Goal: Download file/media

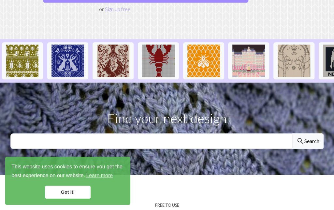
scroll to position [130, 0]
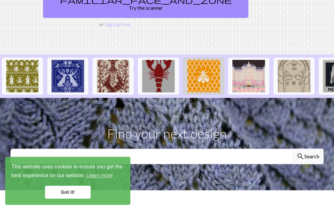
click at [209, 72] on img at bounding box center [203, 76] width 33 height 33
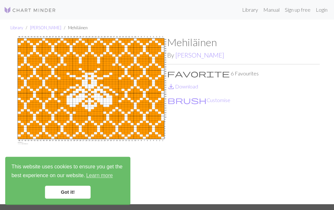
click at [83, 193] on link "Got it!" at bounding box center [68, 192] width 46 height 13
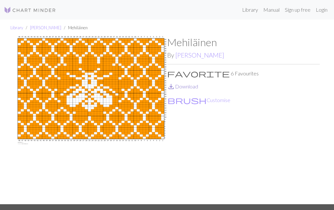
click at [172, 86] on span "save_alt" at bounding box center [171, 86] width 8 height 9
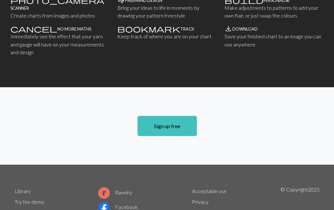
scroll to position [511, 0]
